Goal: Task Accomplishment & Management: Use online tool/utility

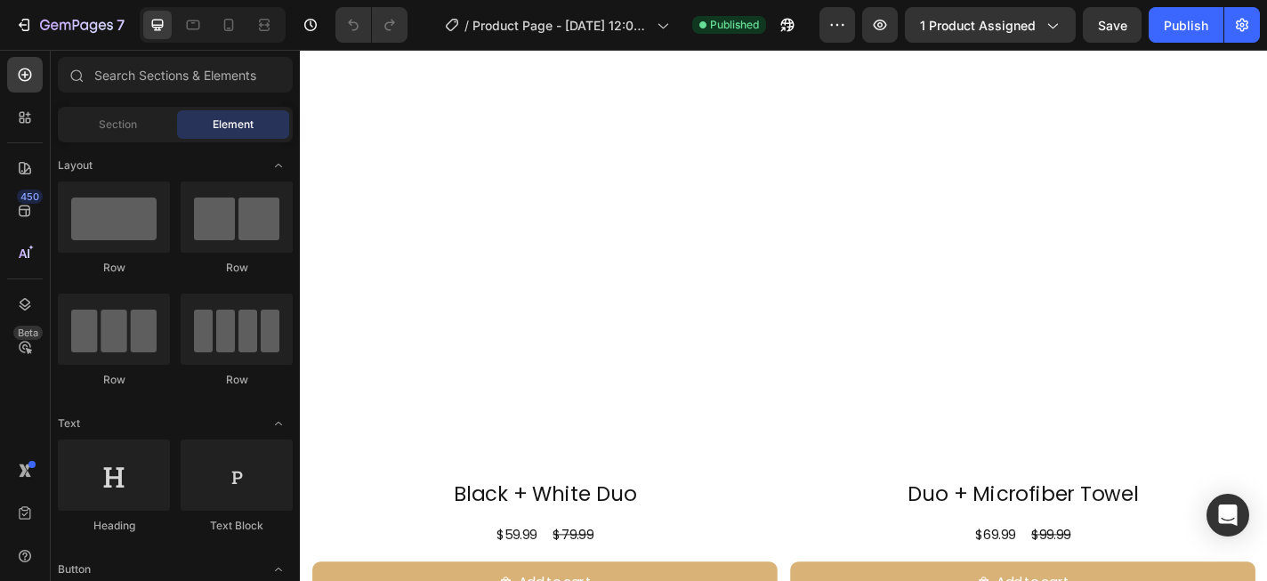
scroll to position [883, 0]
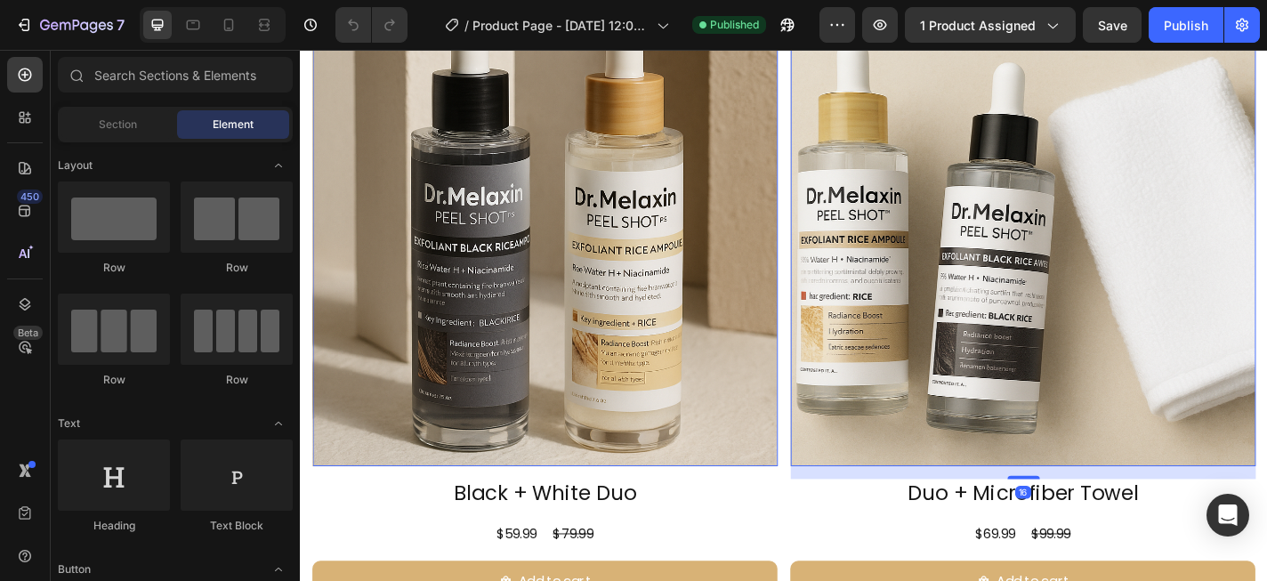
click at [1055, 277] on img at bounding box center [1097, 252] width 513 height 513
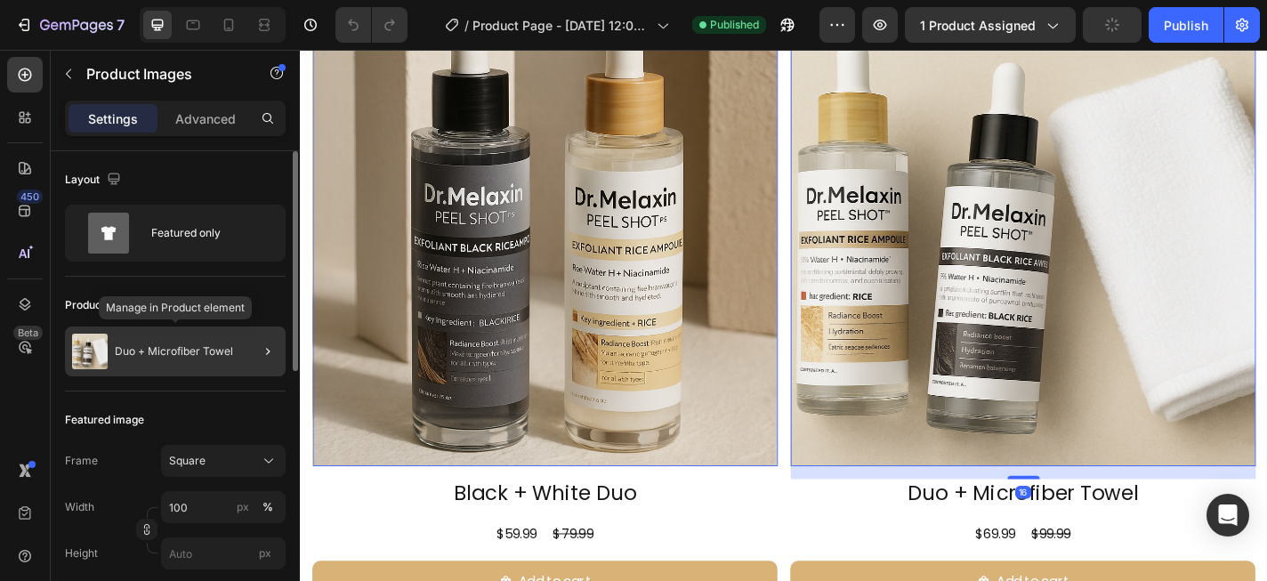
click at [152, 361] on div "Duo + Microfiber Towel" at bounding box center [175, 352] width 221 height 50
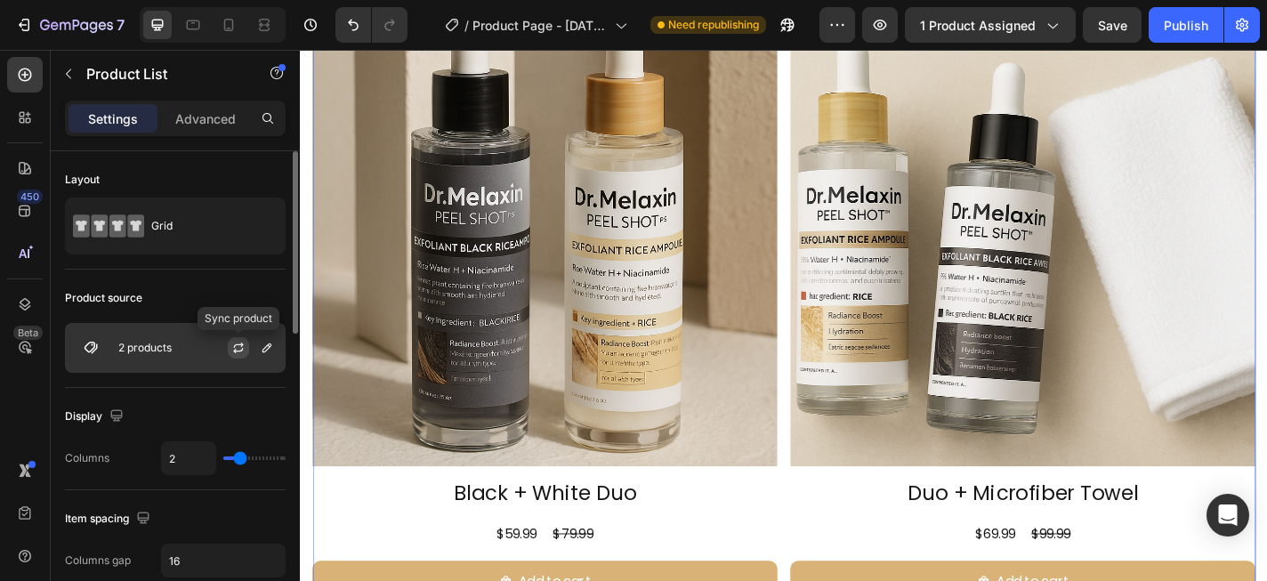
click at [238, 345] on icon "button" at bounding box center [238, 348] width 14 height 14
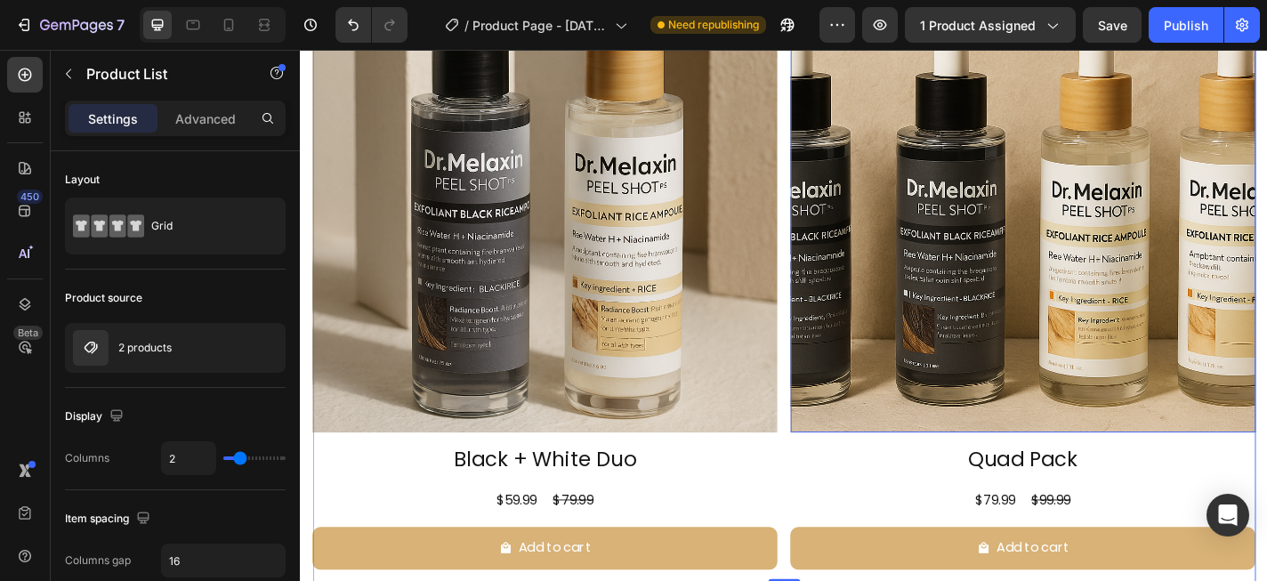
scroll to position [925, 0]
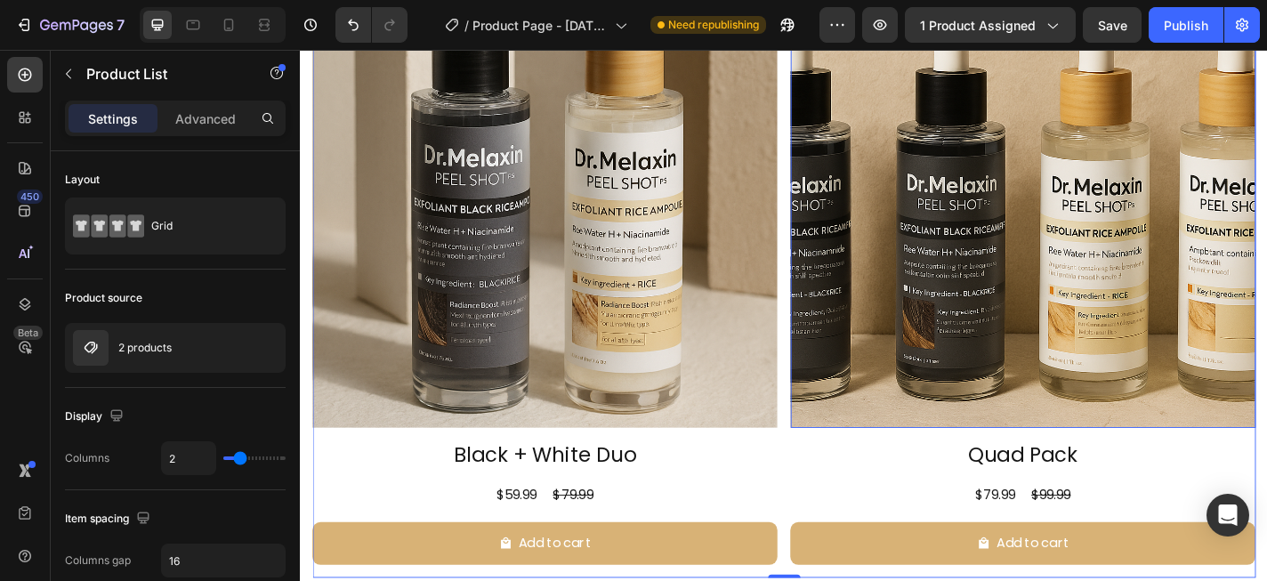
click at [1104, 271] on img at bounding box center [1097, 210] width 513 height 513
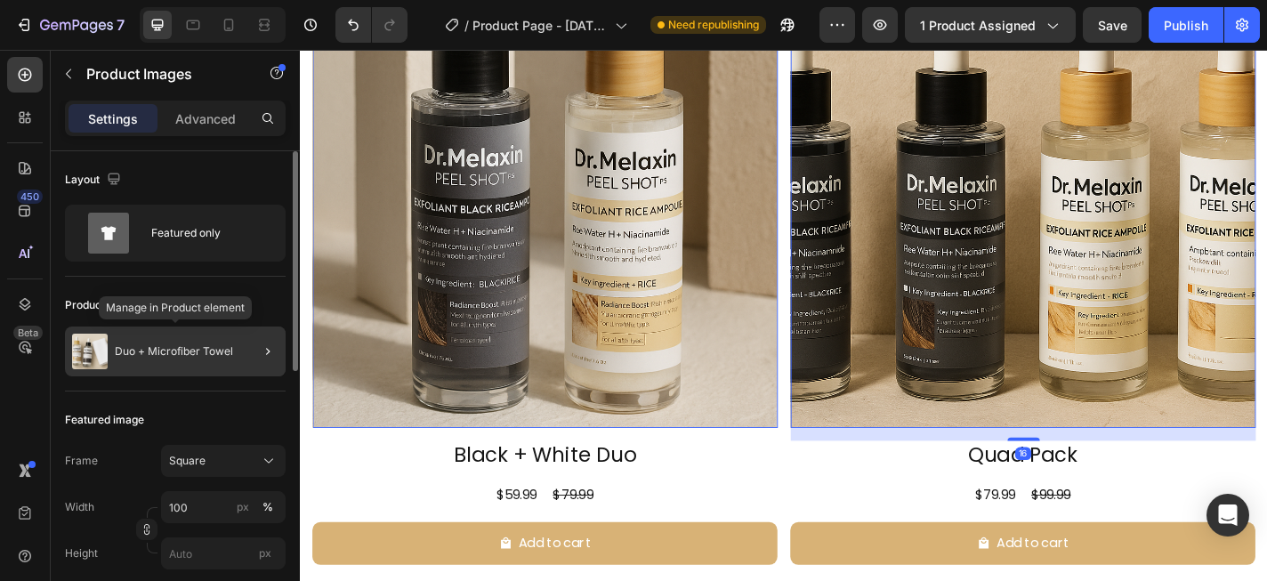
click at [231, 343] on div "Duo + Microfiber Towel" at bounding box center [175, 352] width 221 height 50
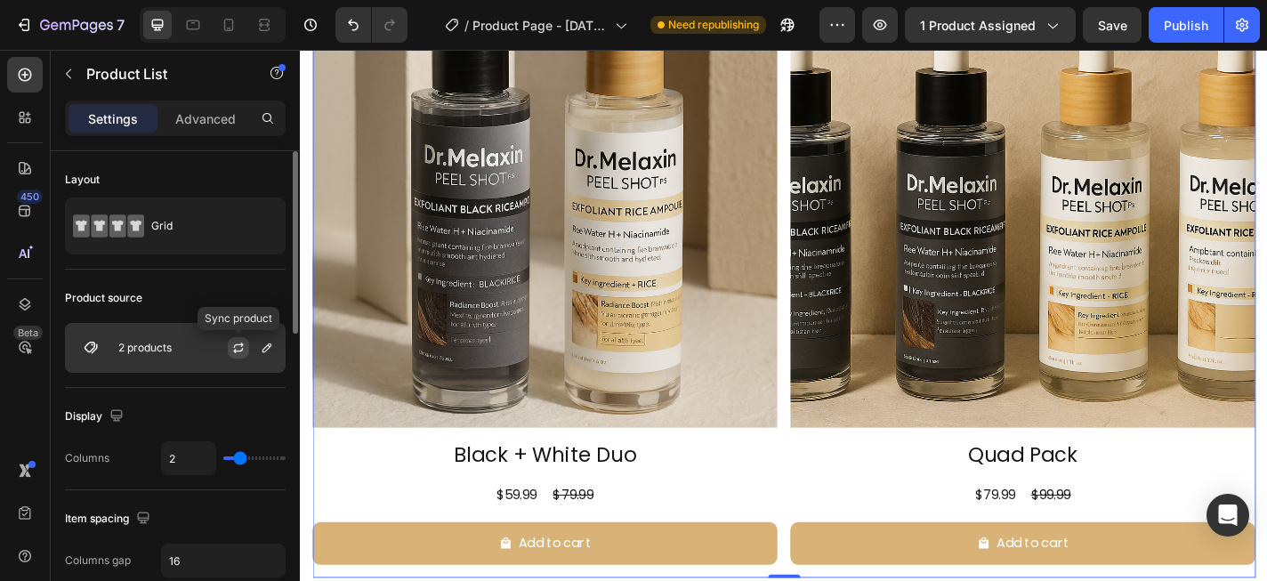
click at [237, 352] on icon "button" at bounding box center [238, 348] width 14 height 14
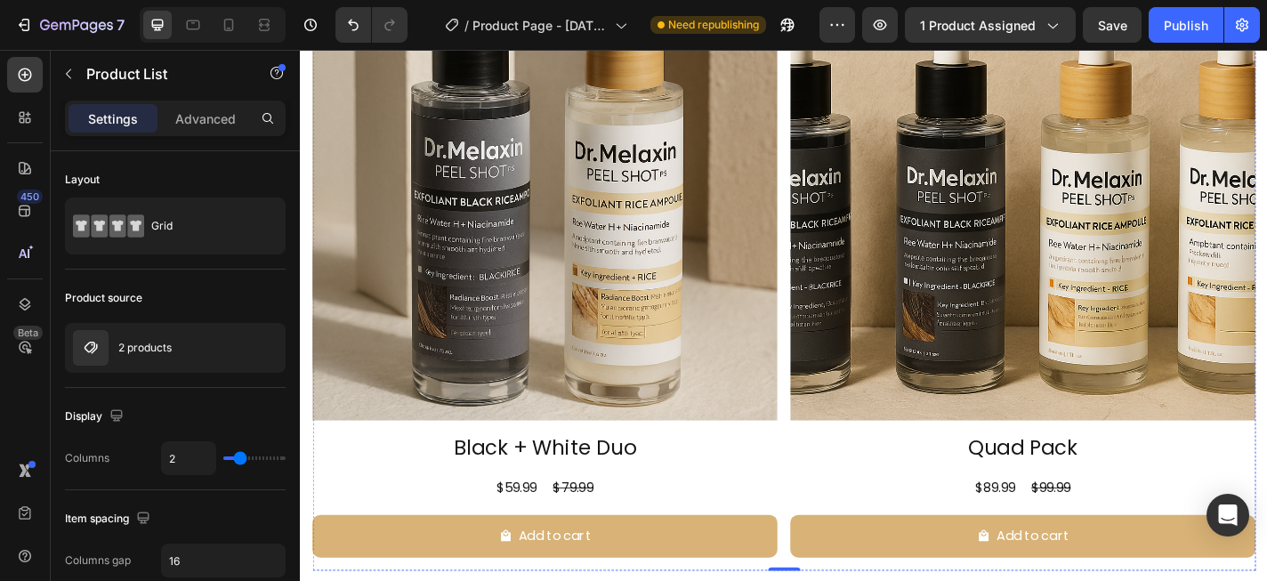
scroll to position [935, 0]
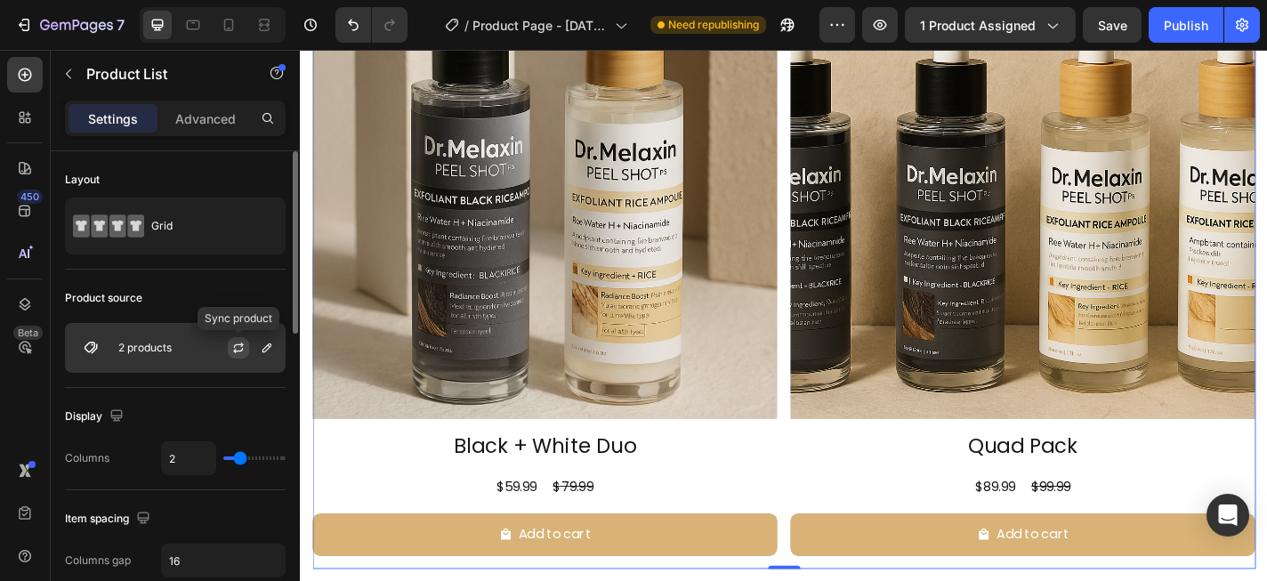
click at [242, 345] on icon "button" at bounding box center [239, 345] width 10 height 5
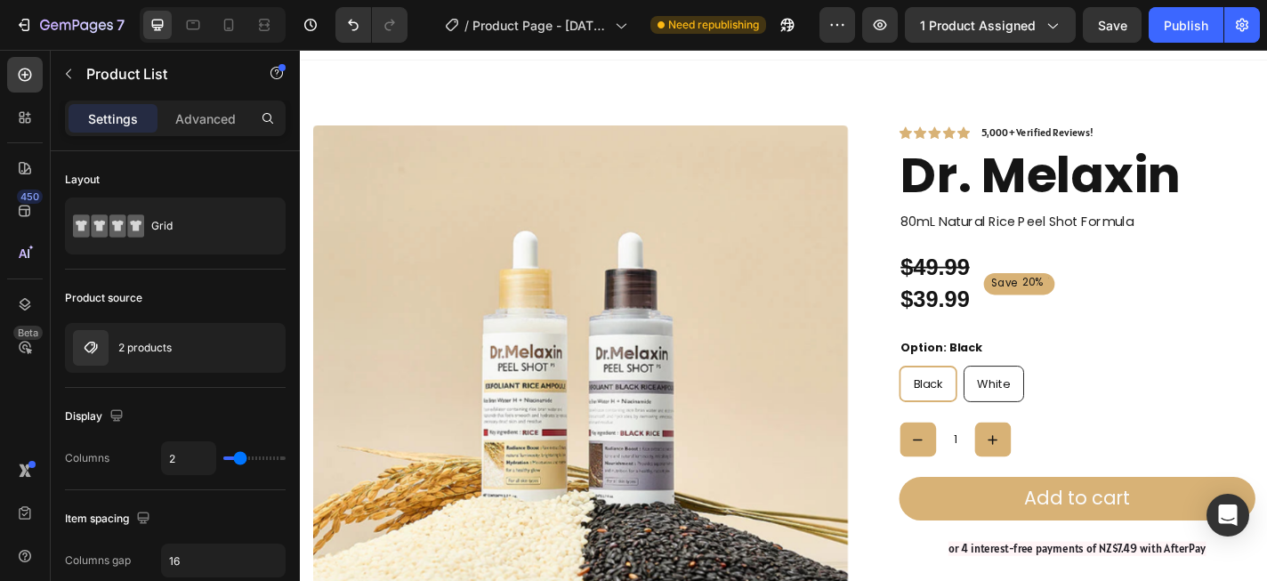
scroll to position [0, 0]
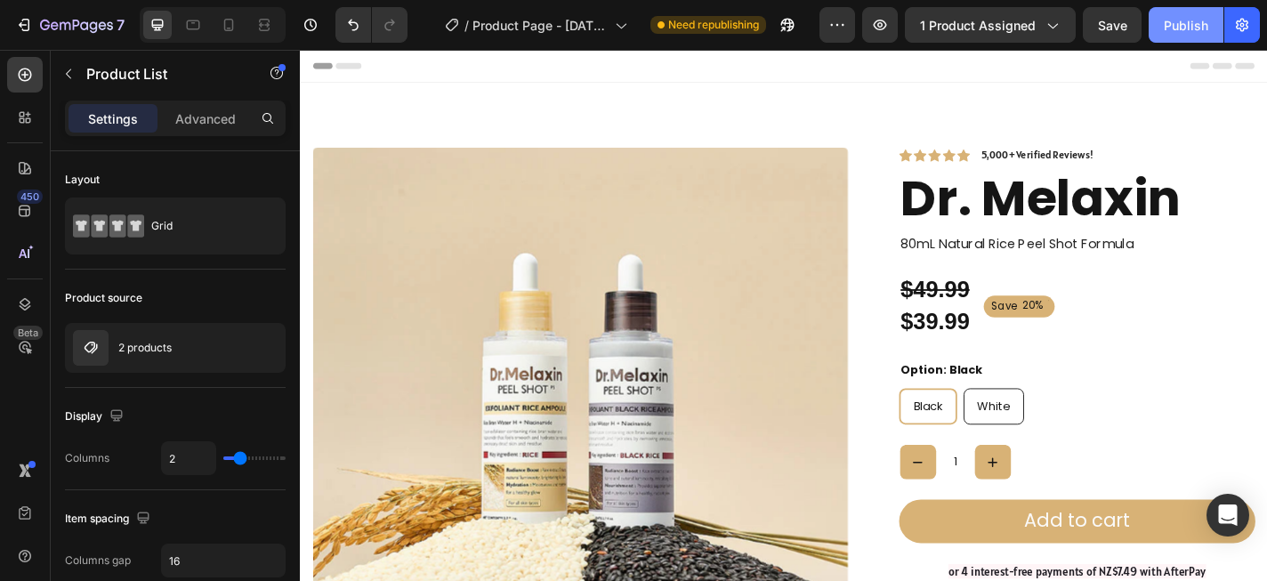
click at [1176, 28] on div "Publish" at bounding box center [1186, 25] width 44 height 19
click at [224, 26] on icon at bounding box center [229, 25] width 10 height 12
type input "100%"
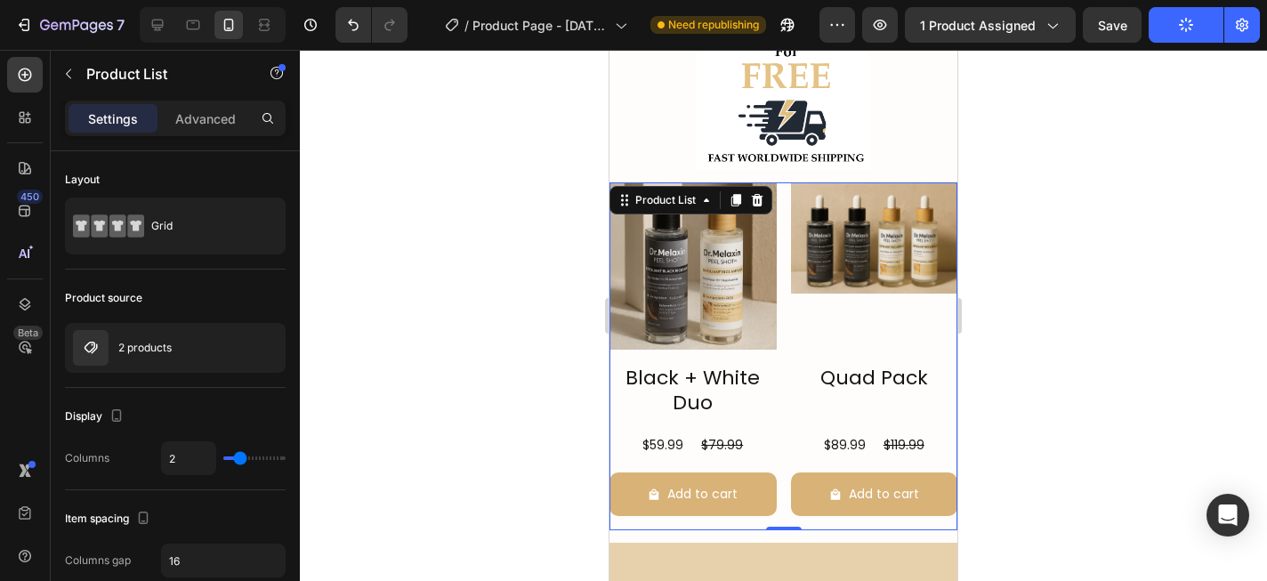
scroll to position [925, 0]
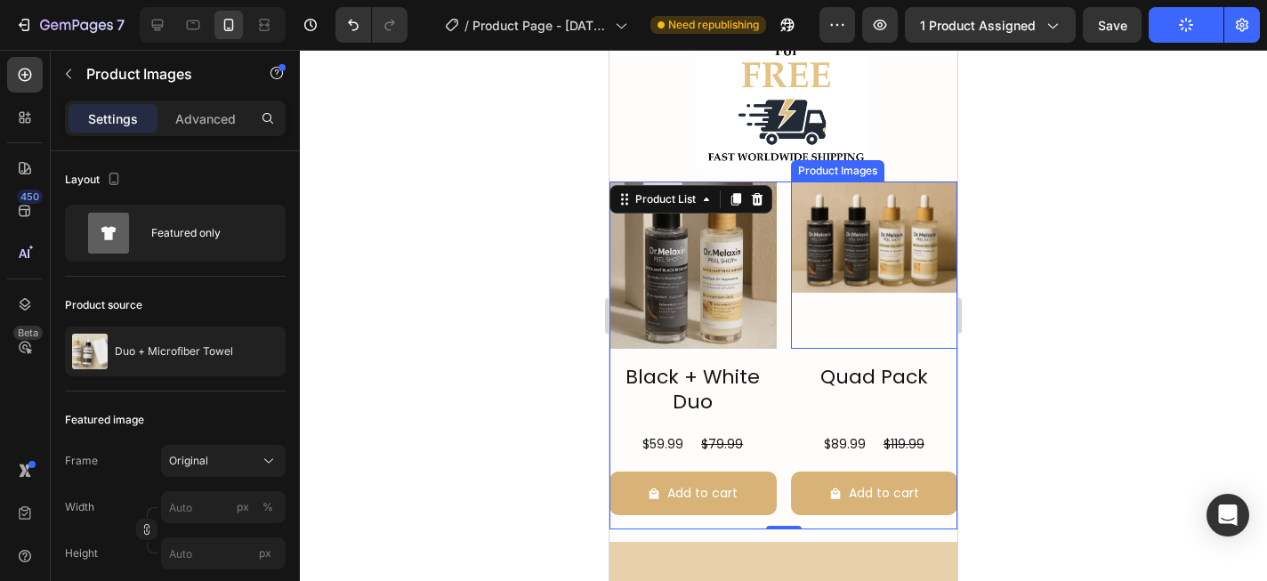
click at [858, 253] on img at bounding box center [874, 237] width 167 height 111
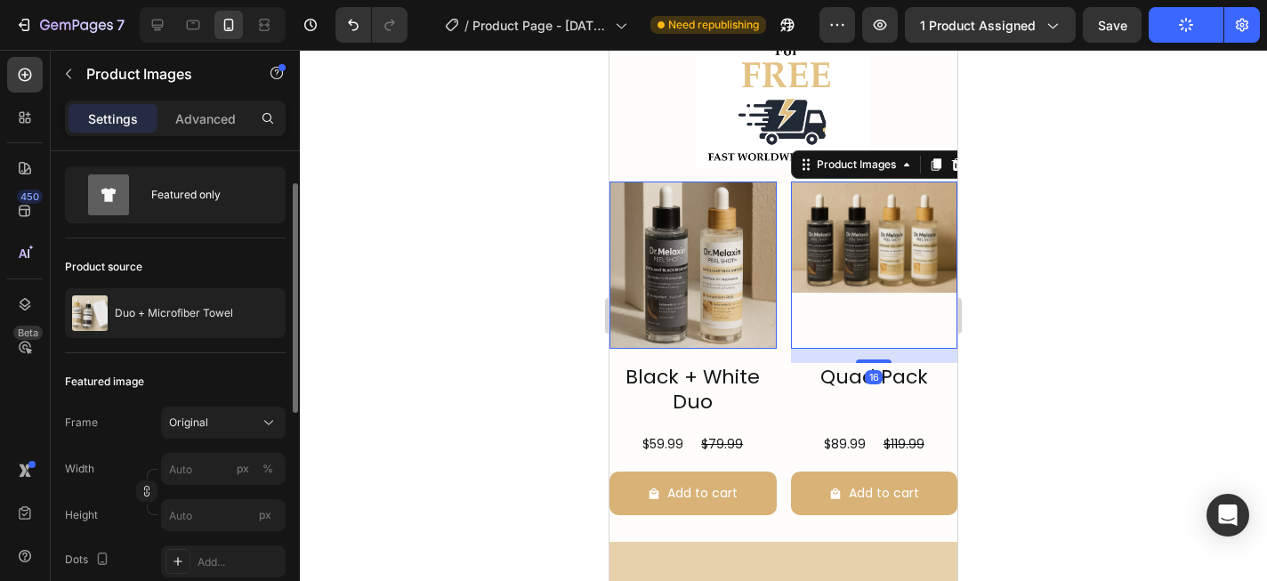
scroll to position [51, 0]
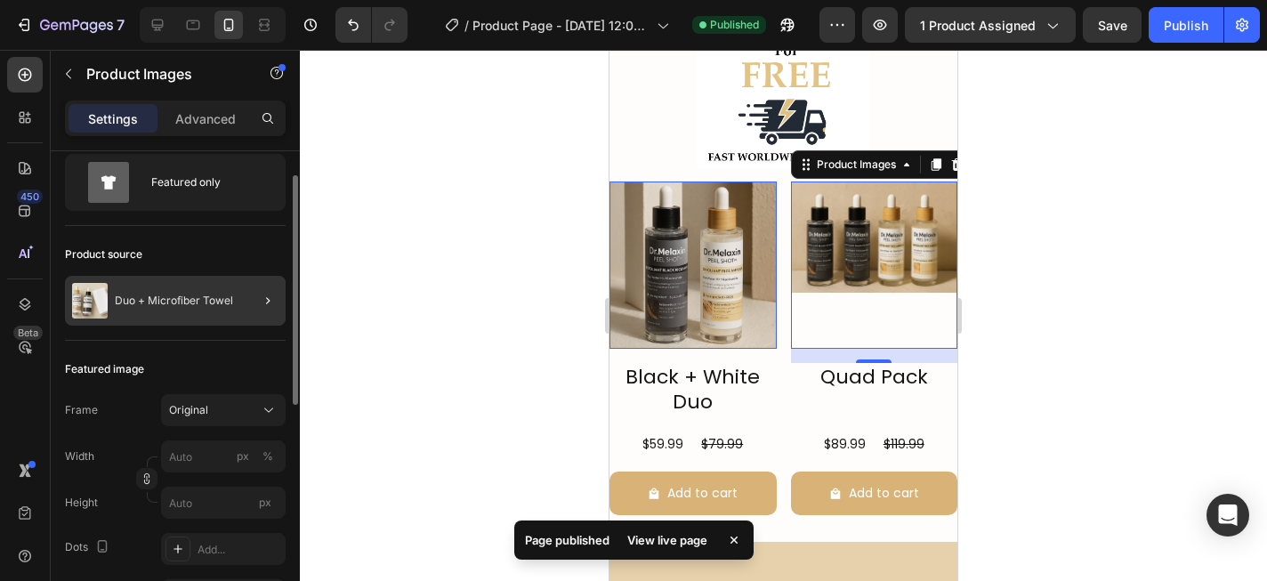
click at [252, 318] on div at bounding box center [261, 301] width 50 height 50
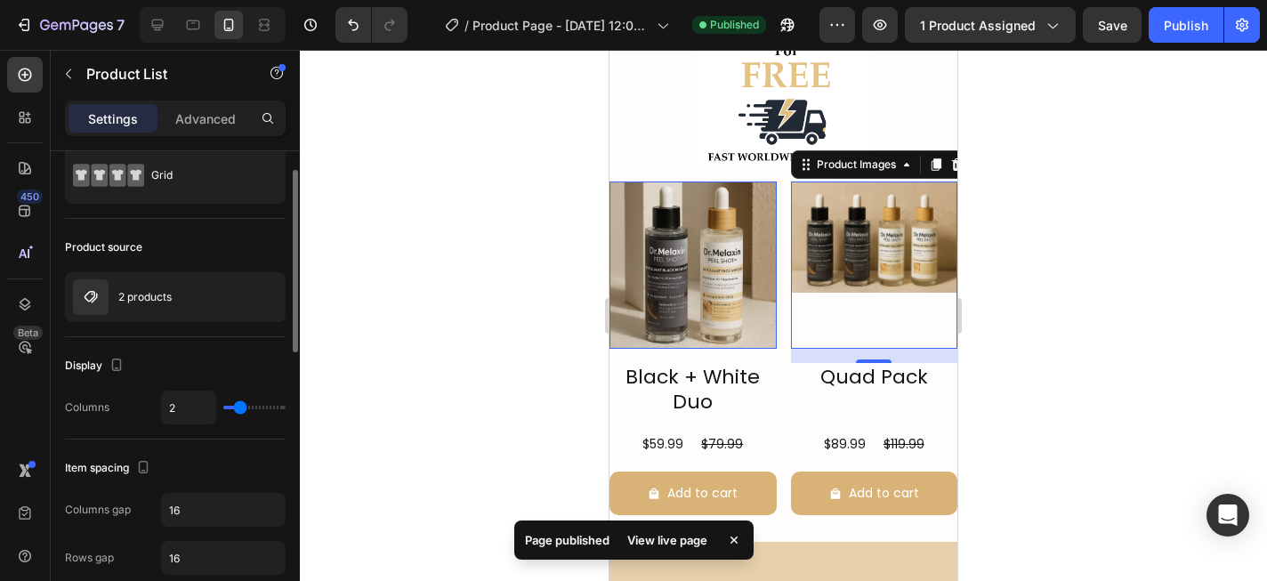
scroll to position [0, 0]
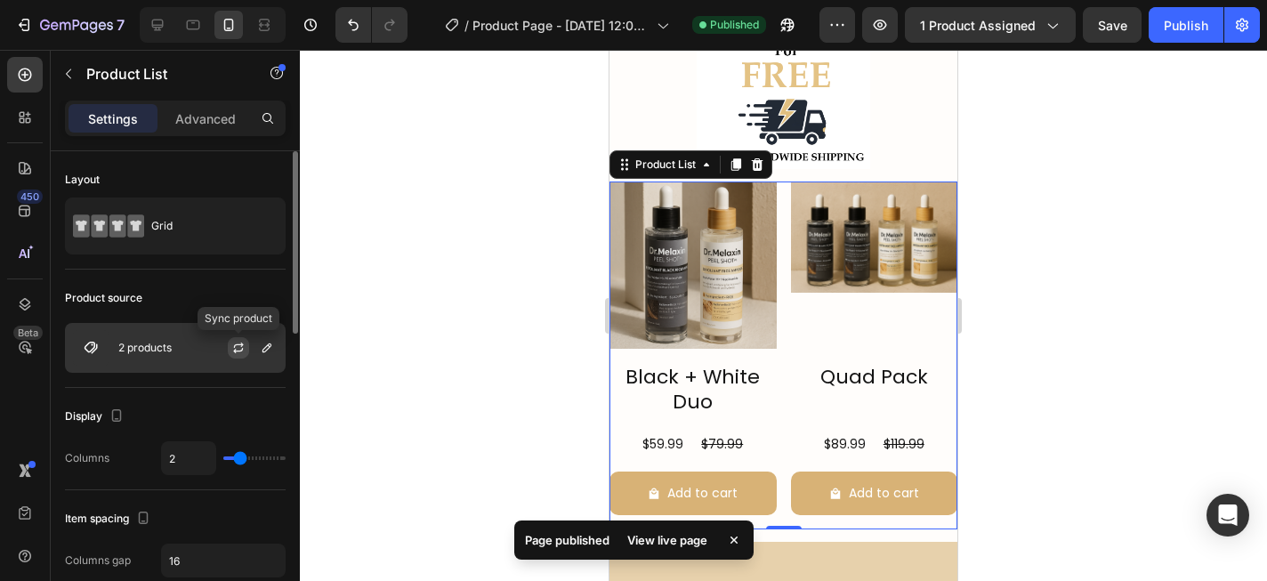
click at [244, 350] on icon "button" at bounding box center [238, 348] width 14 height 14
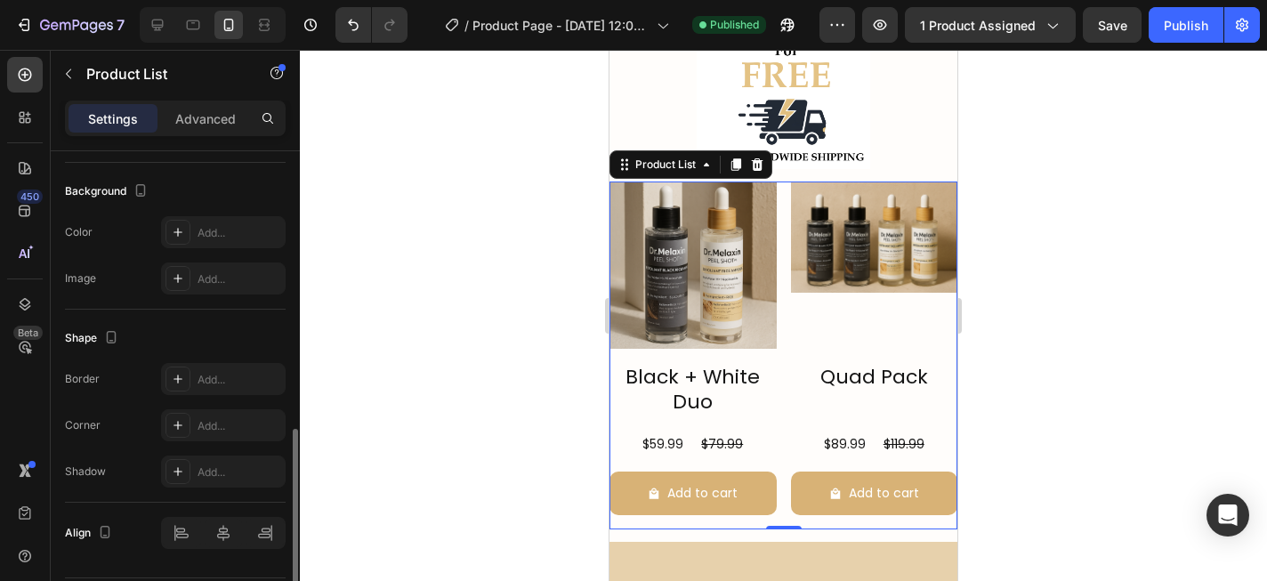
scroll to position [780, 0]
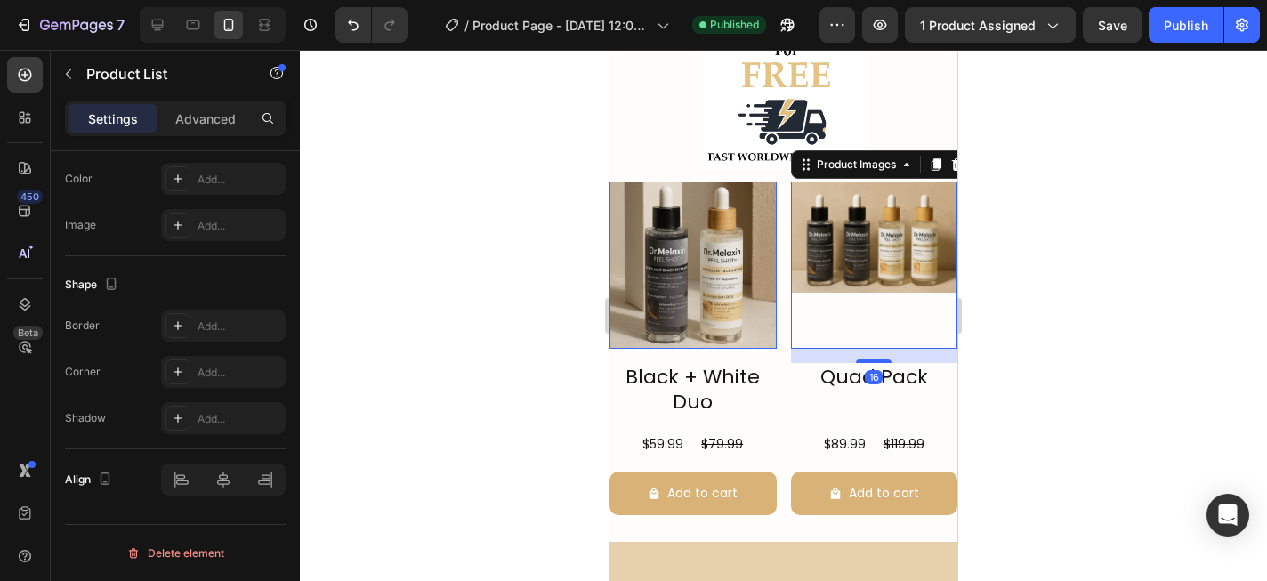
click at [846, 253] on img at bounding box center [874, 237] width 167 height 111
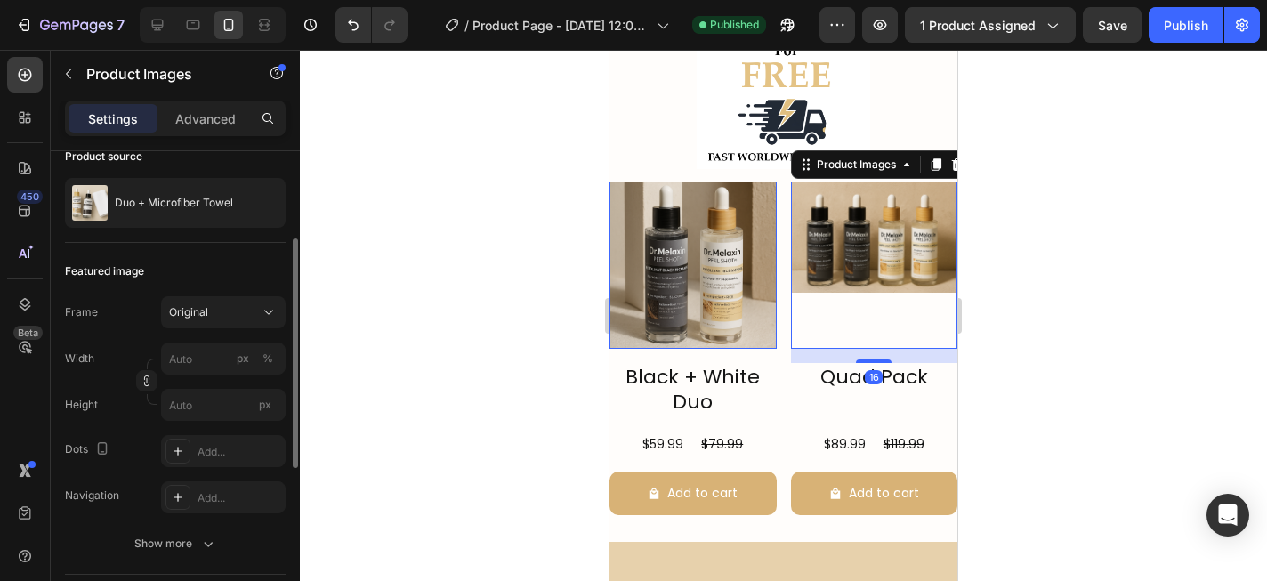
scroll to position [164, 0]
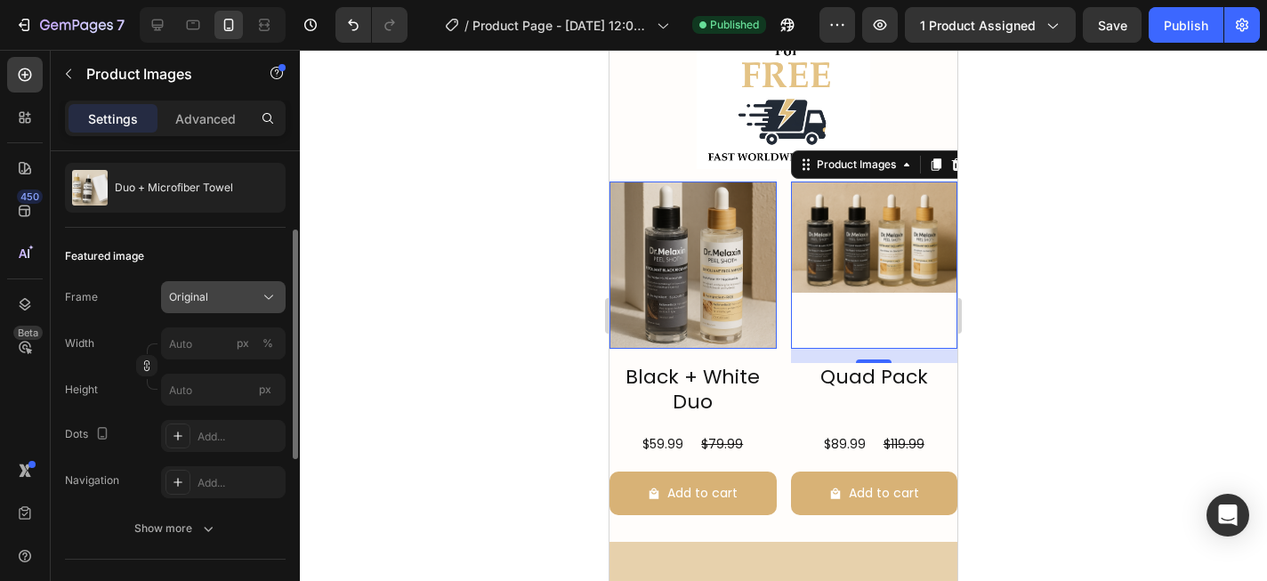
click at [214, 302] on div "Original" at bounding box center [212, 297] width 87 height 16
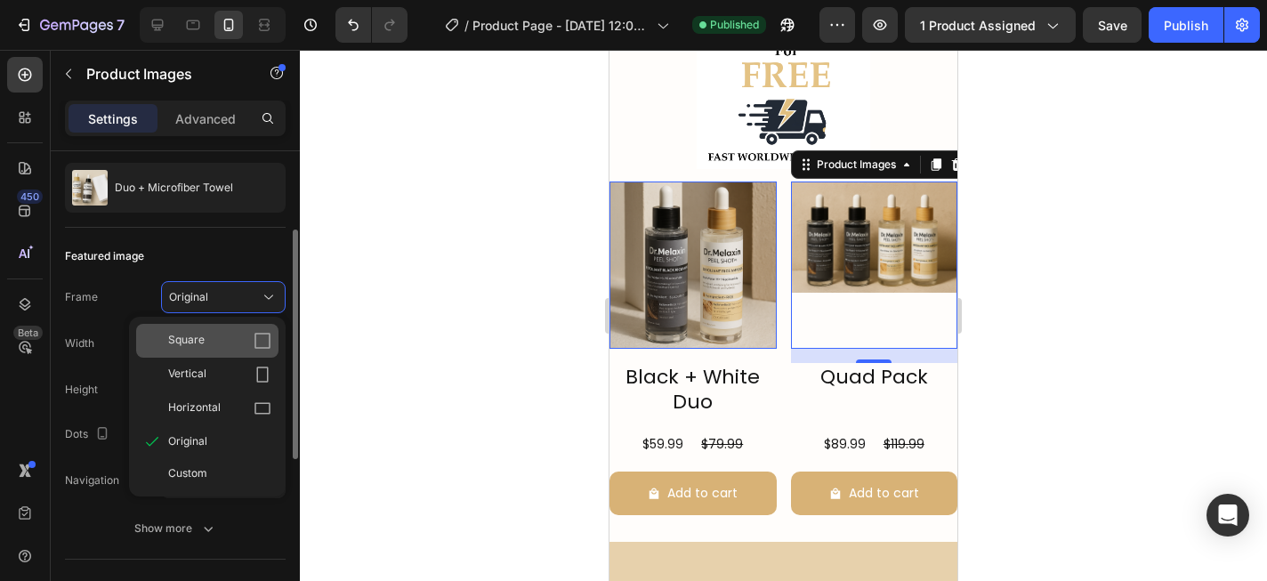
click at [205, 352] on div "Square" at bounding box center [207, 341] width 142 height 34
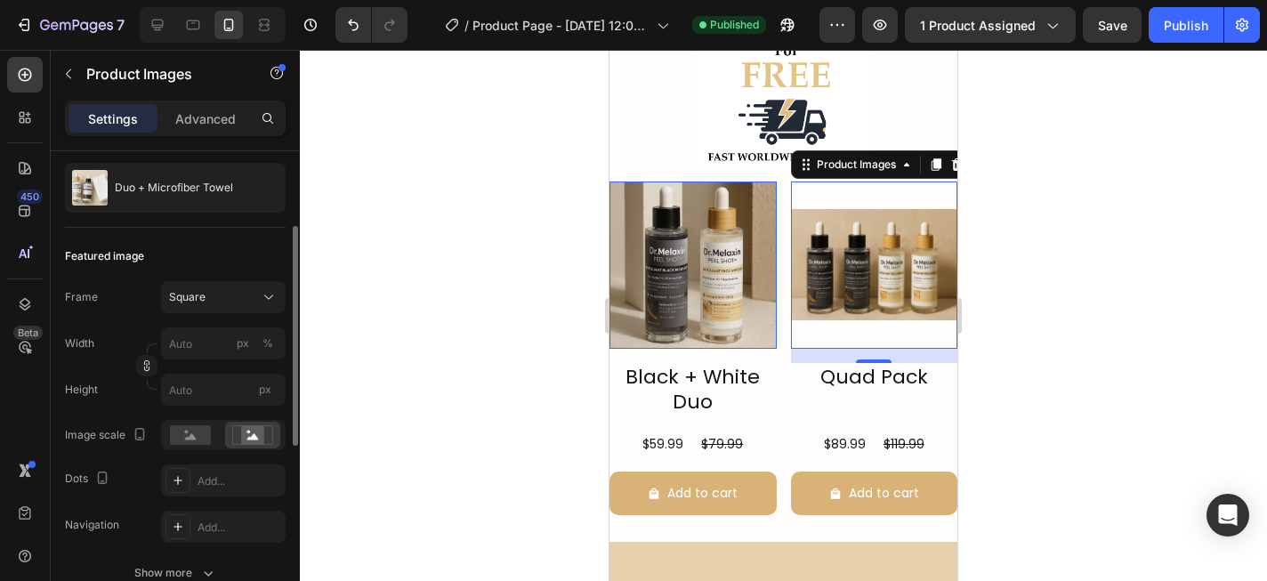
click at [1032, 238] on div at bounding box center [783, 315] width 967 height 531
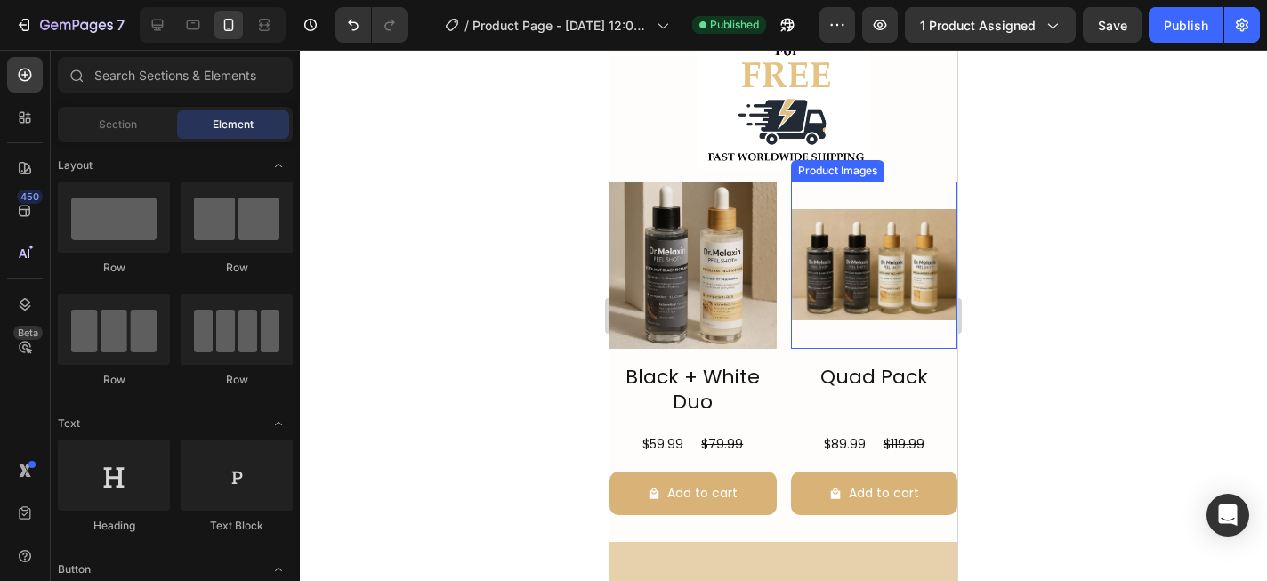
click at [860, 264] on img at bounding box center [874, 265] width 167 height 167
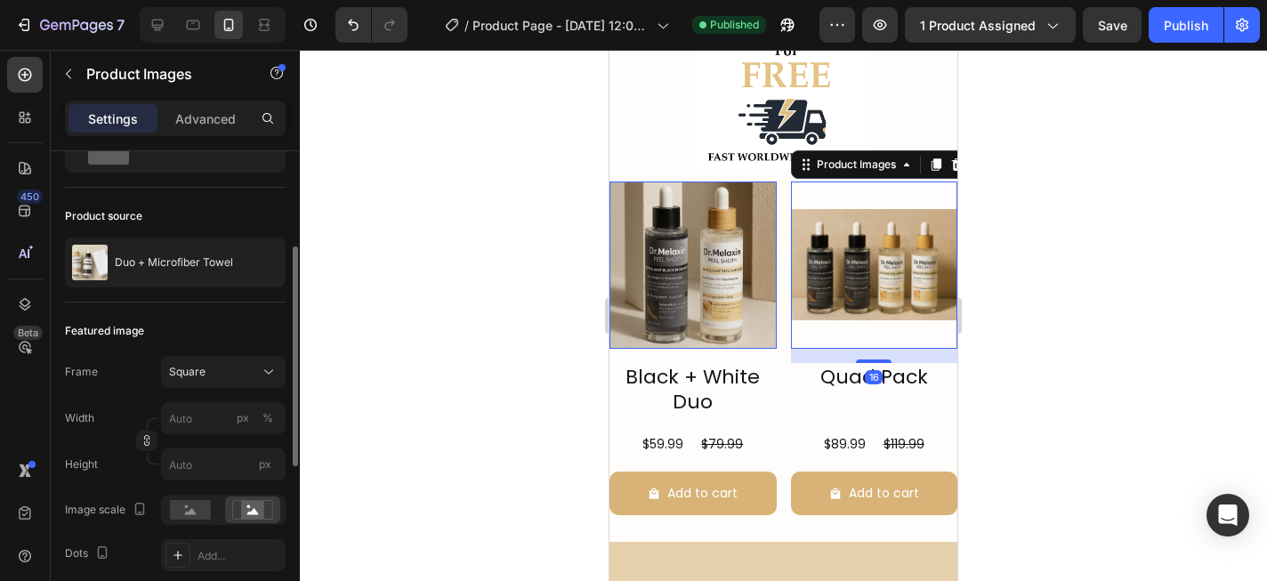
scroll to position [127, 0]
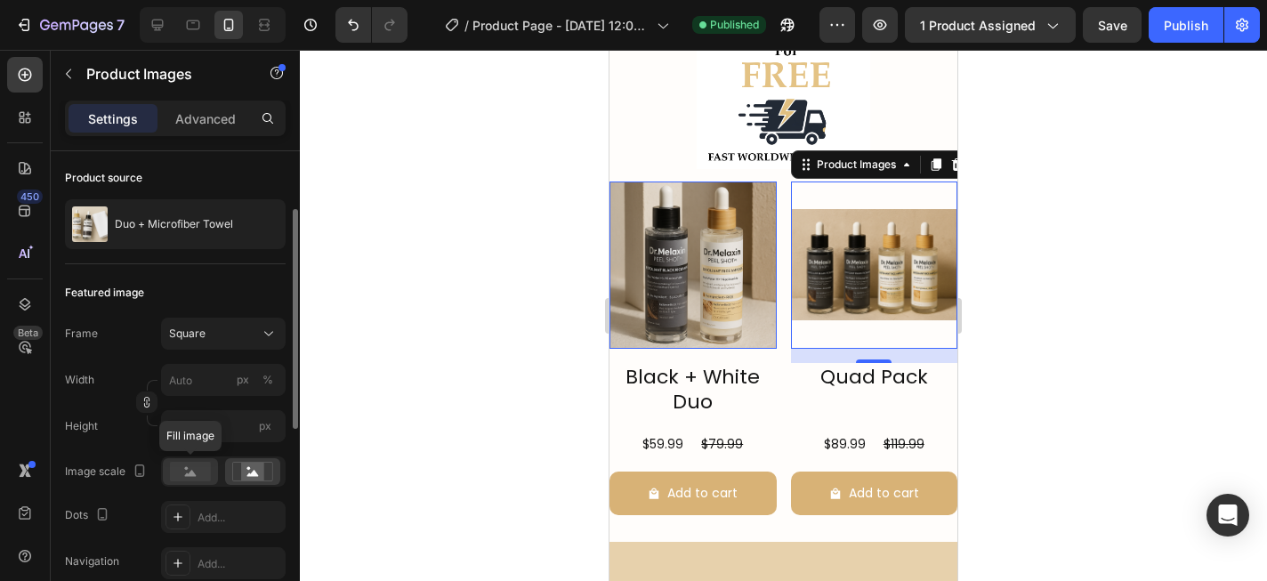
click at [193, 472] on rect at bounding box center [190, 472] width 41 height 20
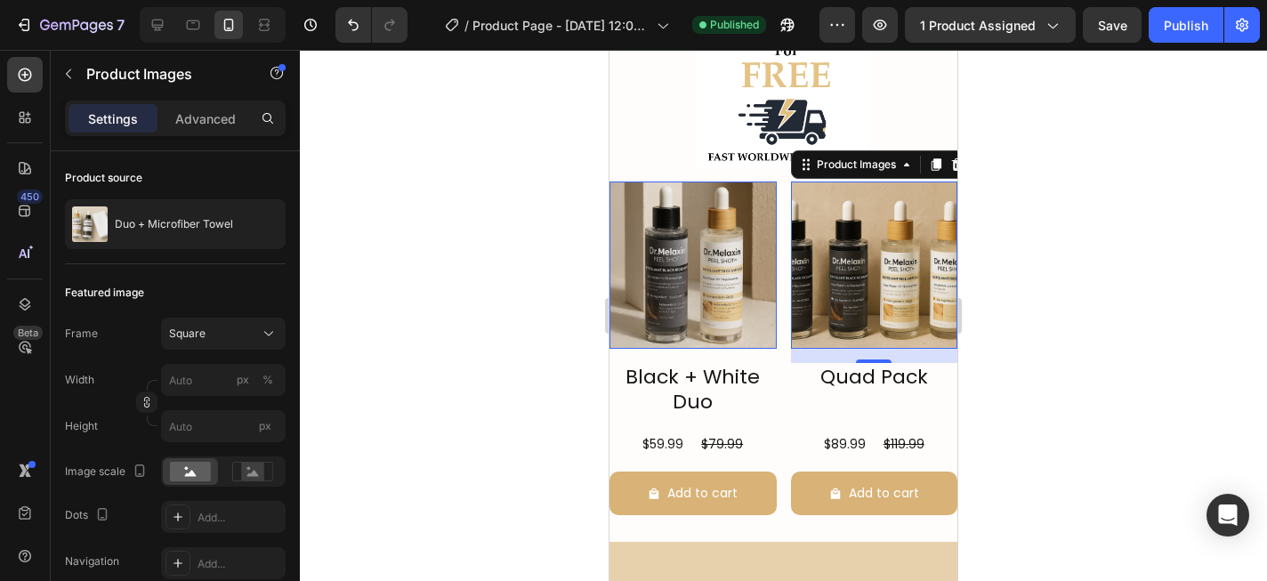
click at [1082, 384] on div at bounding box center [783, 315] width 967 height 531
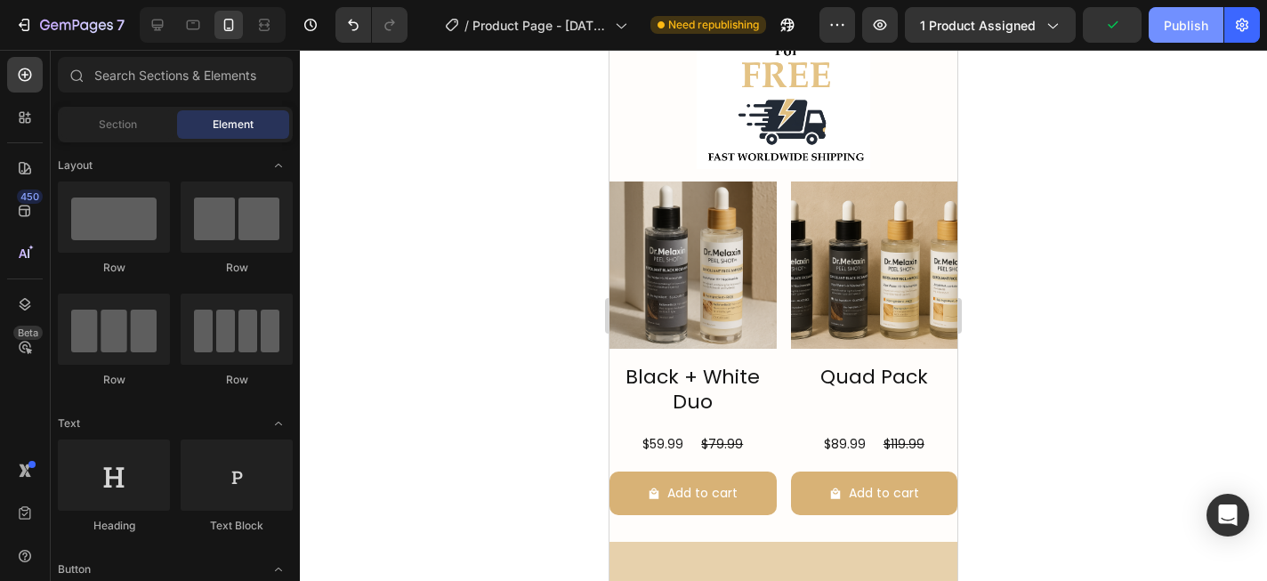
click at [1176, 31] on div "Publish" at bounding box center [1186, 25] width 44 height 19
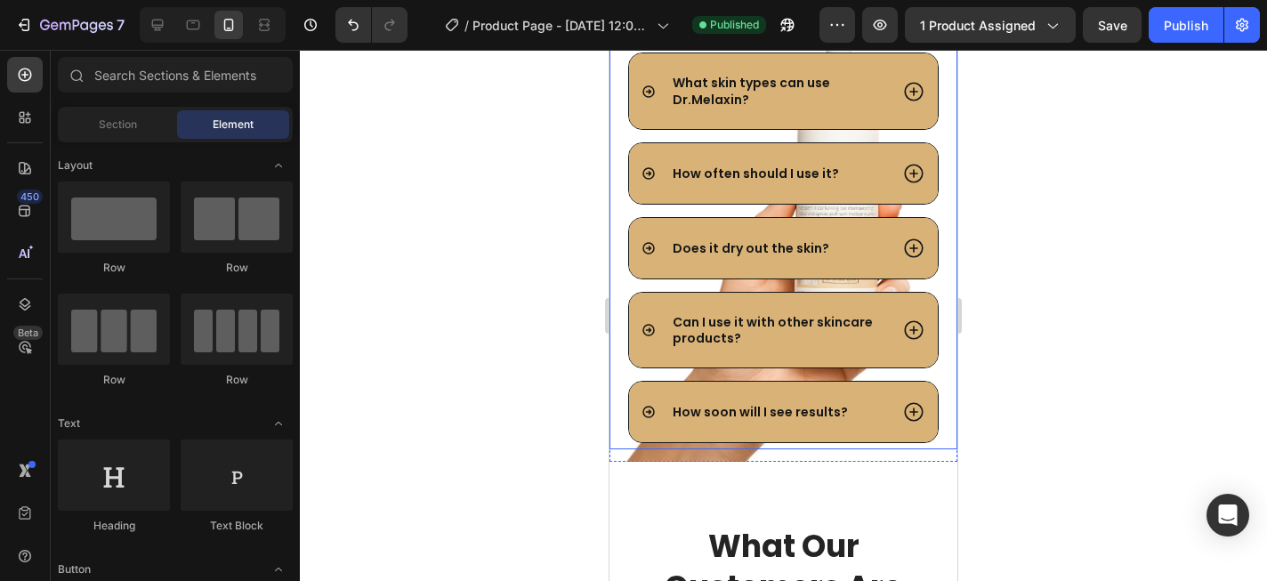
scroll to position [5595, 0]
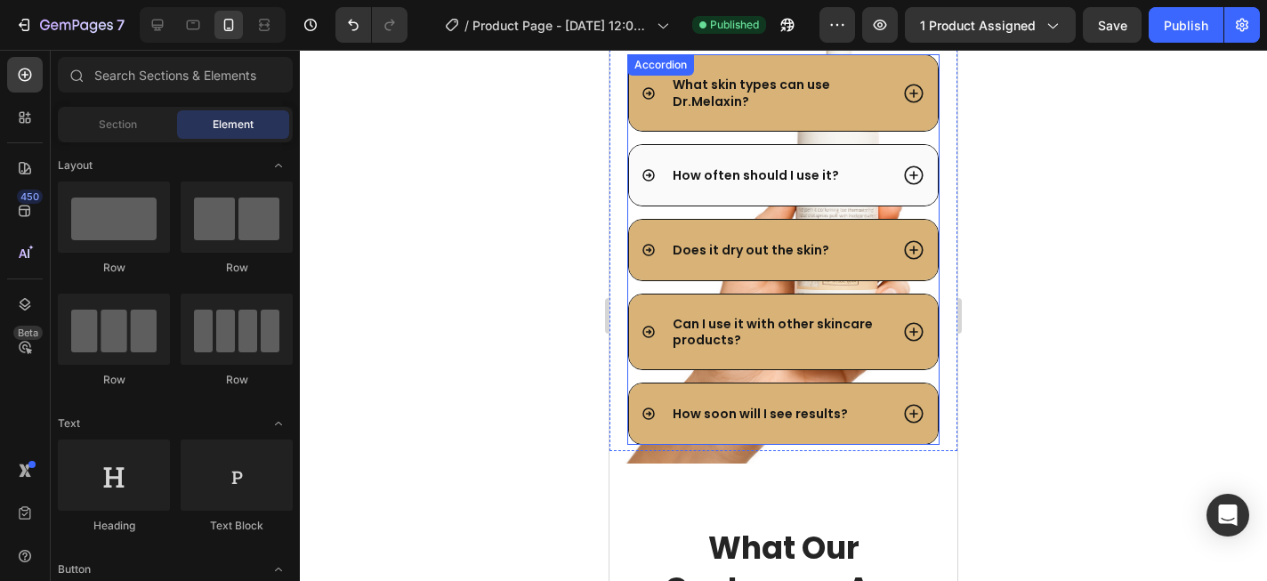
click at [887, 155] on div "How often should I use it?" at bounding box center [783, 175] width 309 height 61
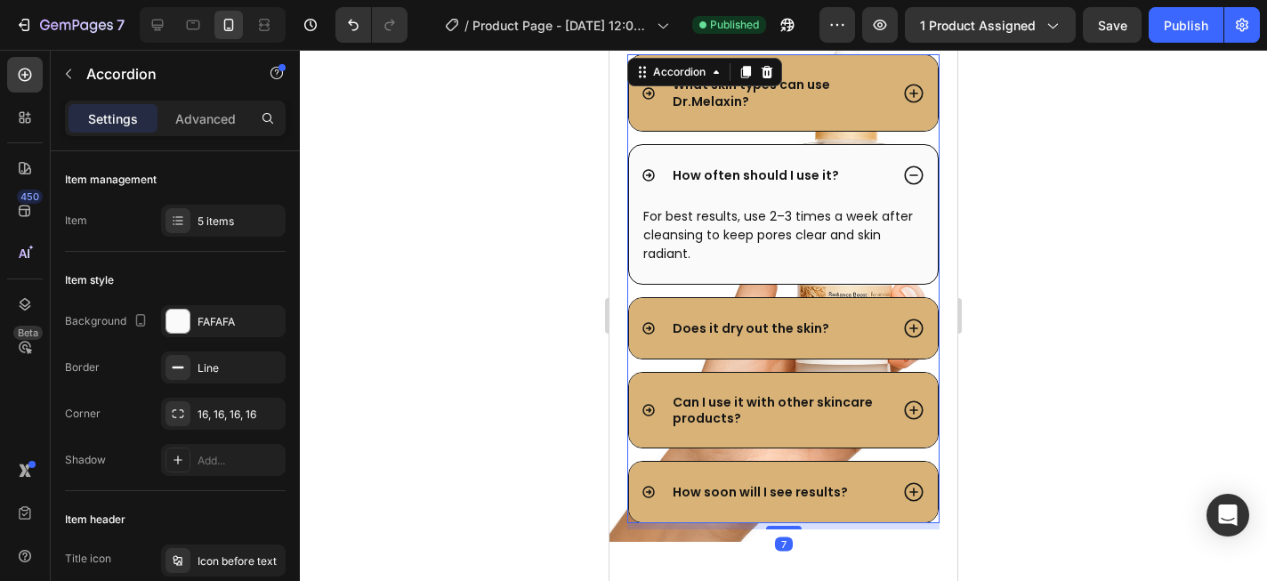
click at [886, 155] on div "How often should I use it?" at bounding box center [783, 175] width 309 height 61
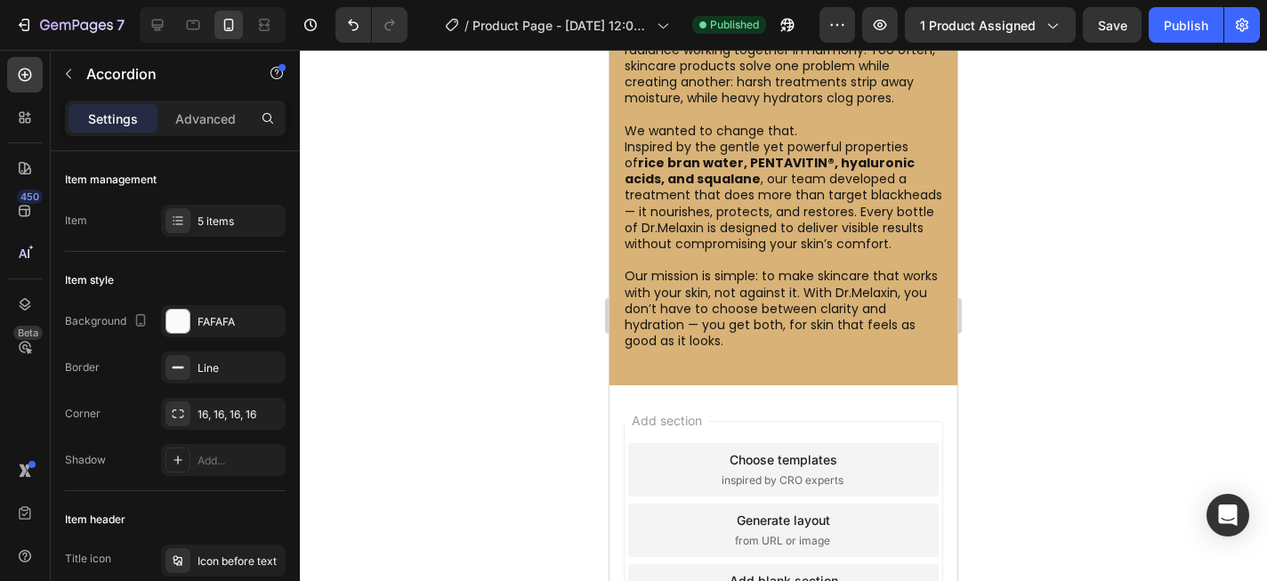
scroll to position [7205, 0]
